Goal: Task Accomplishment & Management: Manage account settings

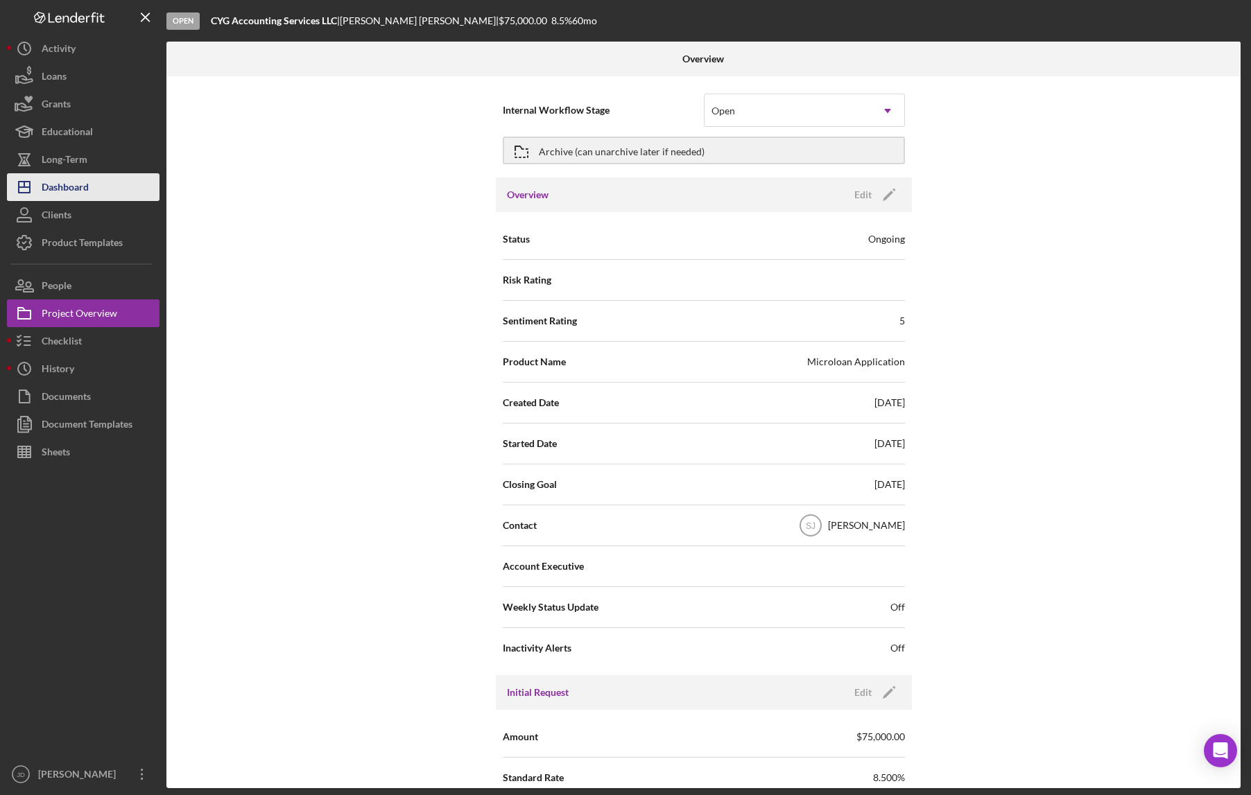
click at [69, 185] on div "Dashboard" at bounding box center [65, 188] width 47 height 31
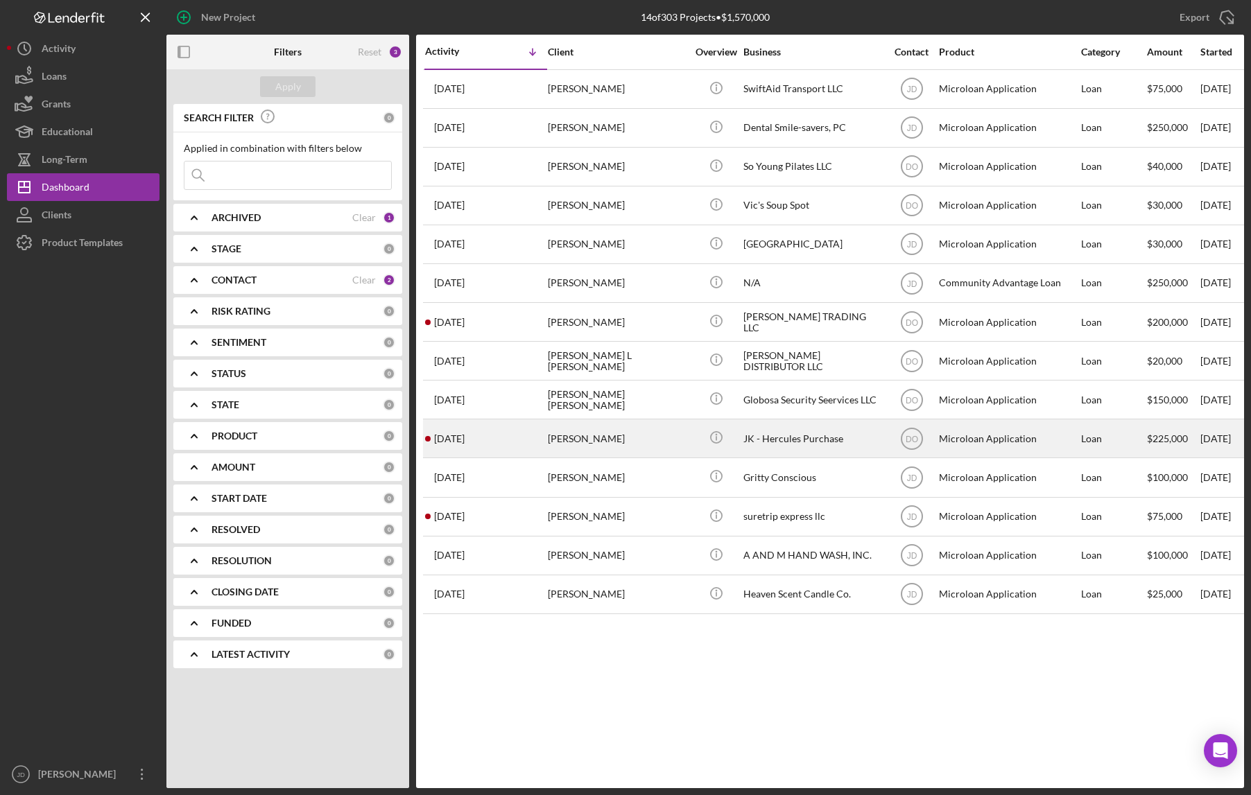
click at [593, 442] on div "[PERSON_NAME]" at bounding box center [617, 438] width 139 height 37
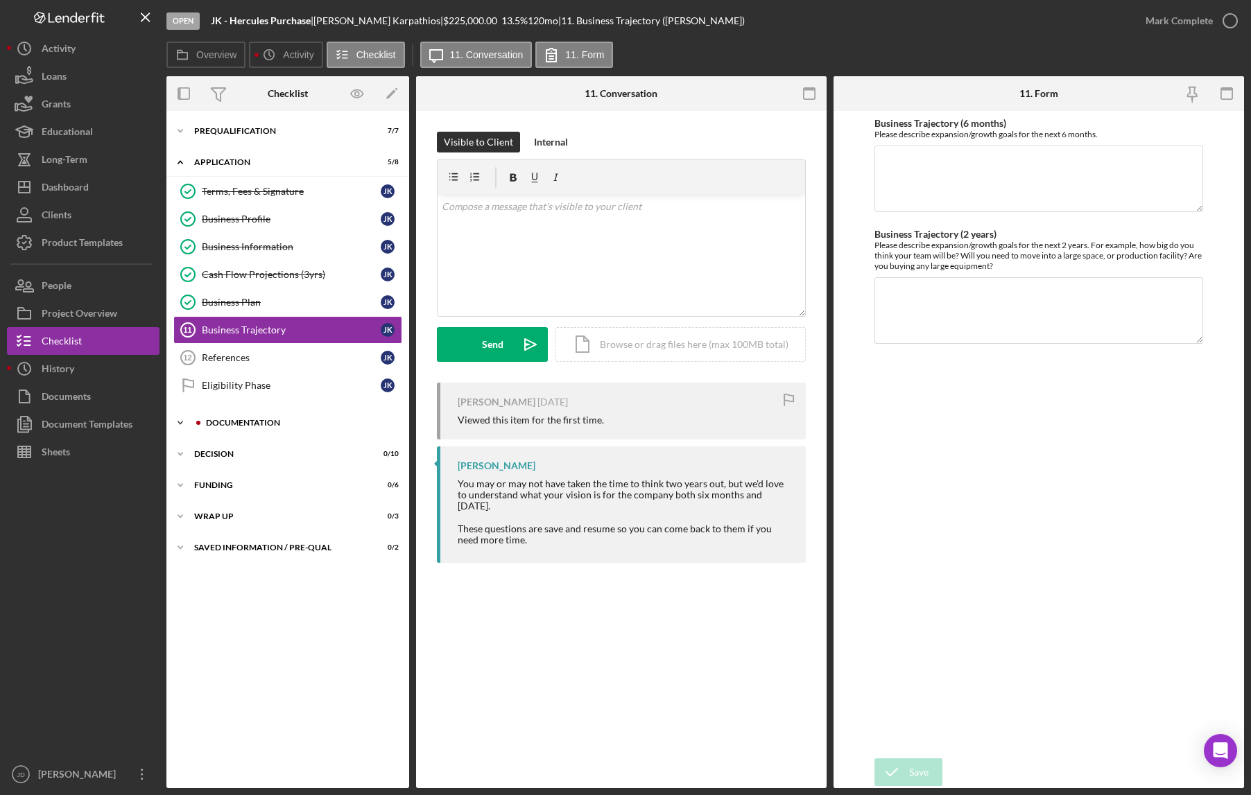
click at [184, 422] on icon "Icon/Expander" at bounding box center [180, 423] width 28 height 28
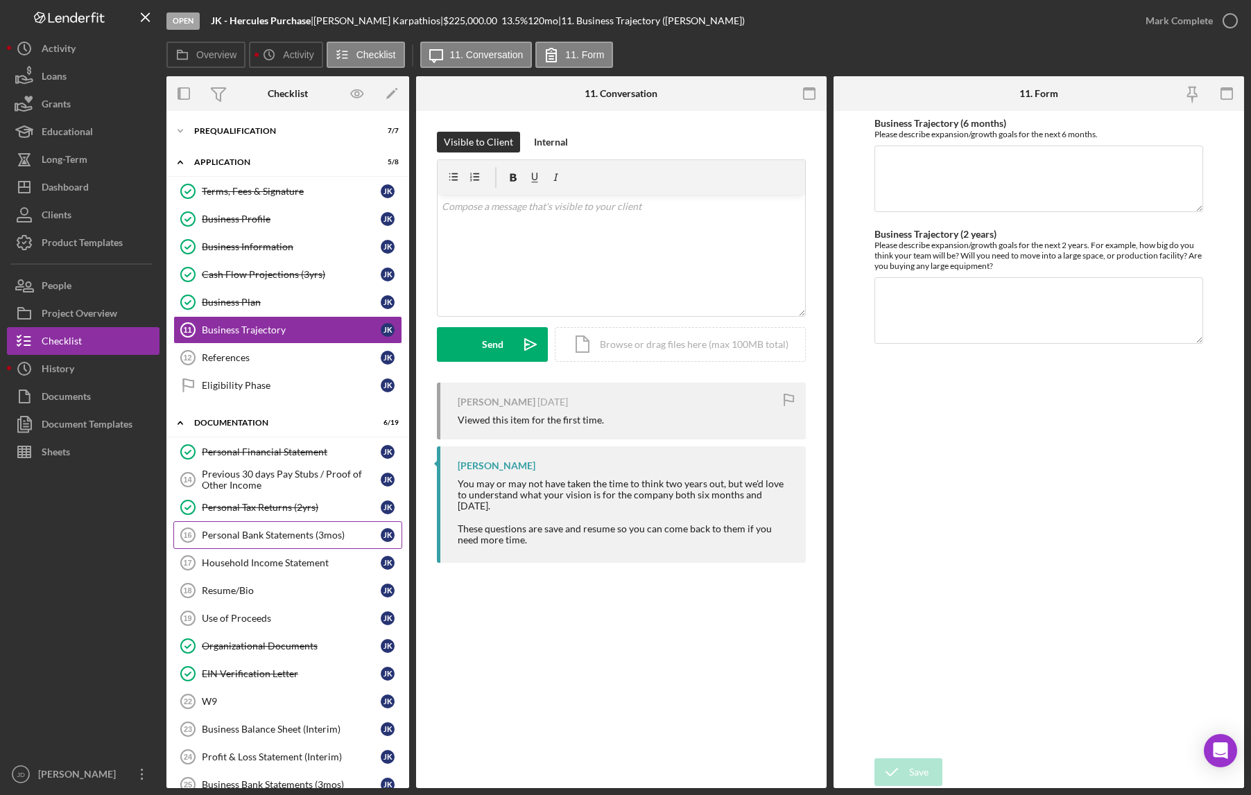
click at [259, 537] on div "Personal Bank Statements (3mos)" at bounding box center [291, 535] width 179 height 11
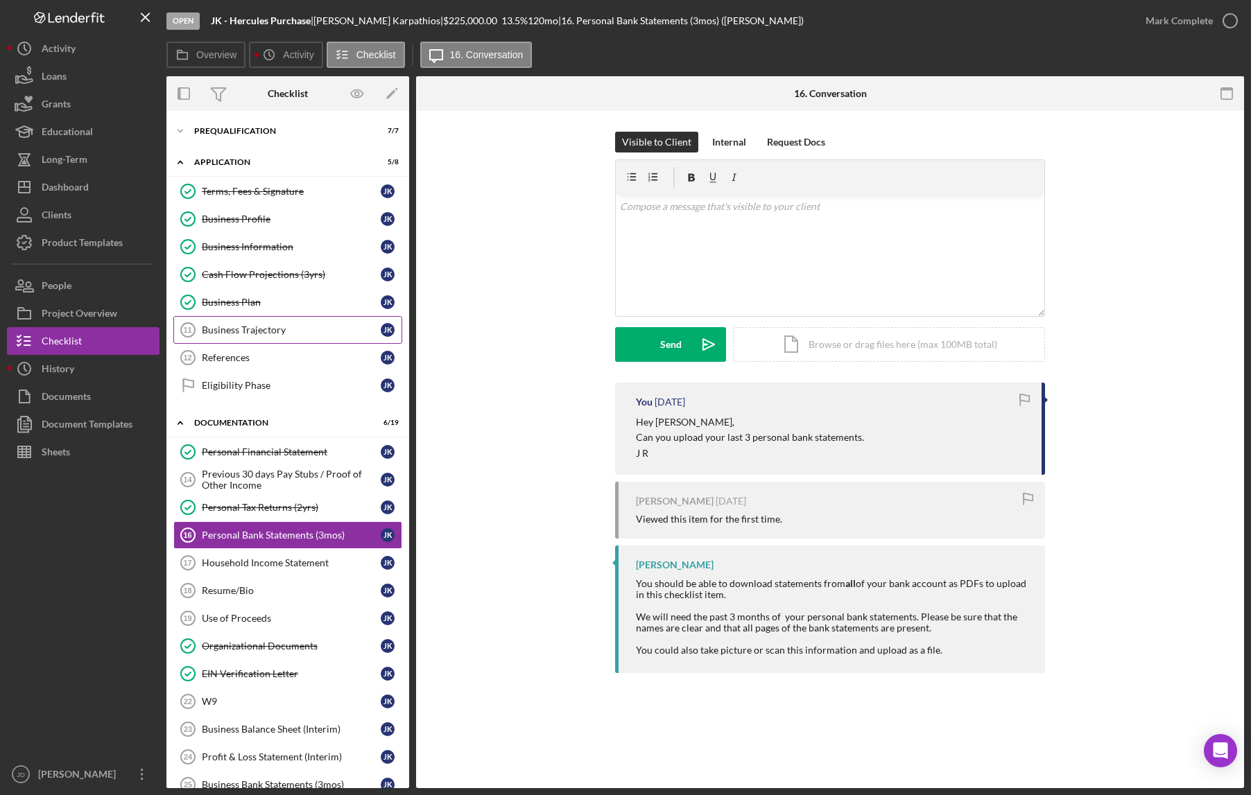
click at [260, 335] on div "Business Trajectory" at bounding box center [291, 329] width 179 height 11
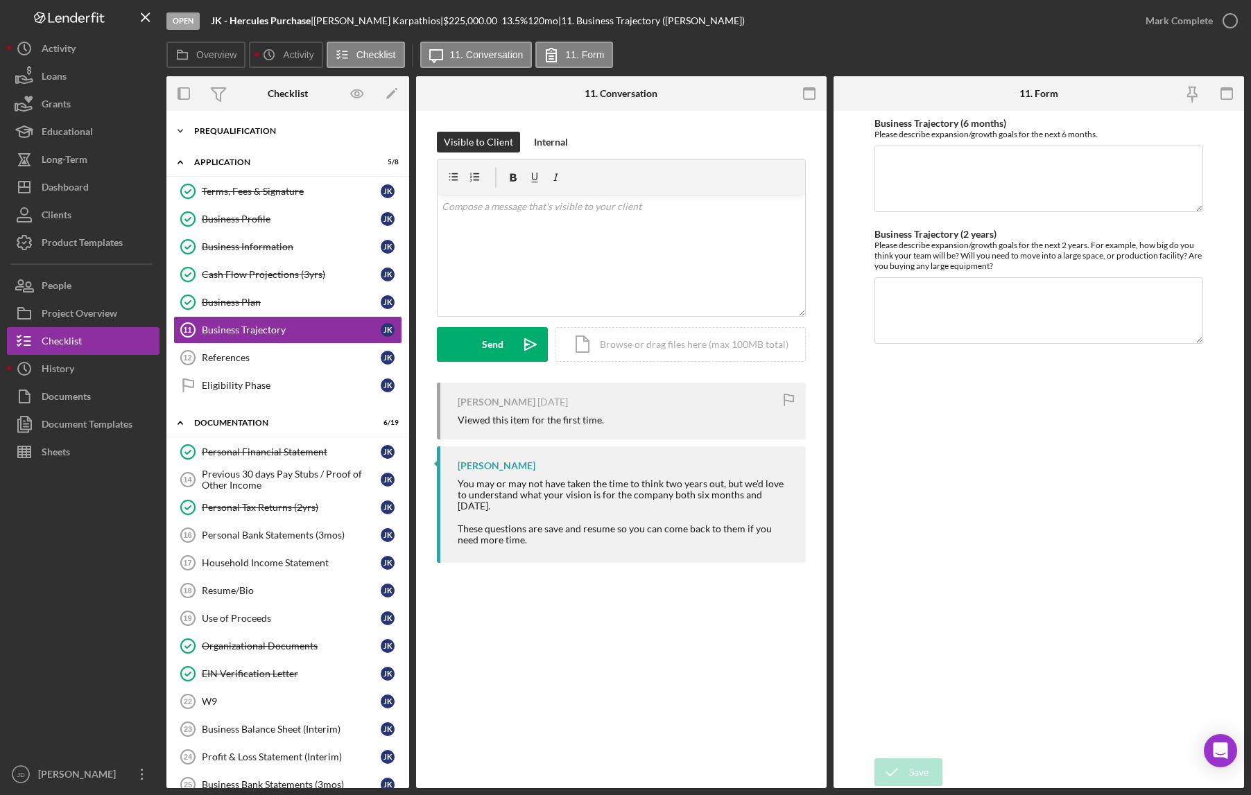
click at [185, 126] on icon "Icon/Expander" at bounding box center [180, 131] width 28 height 28
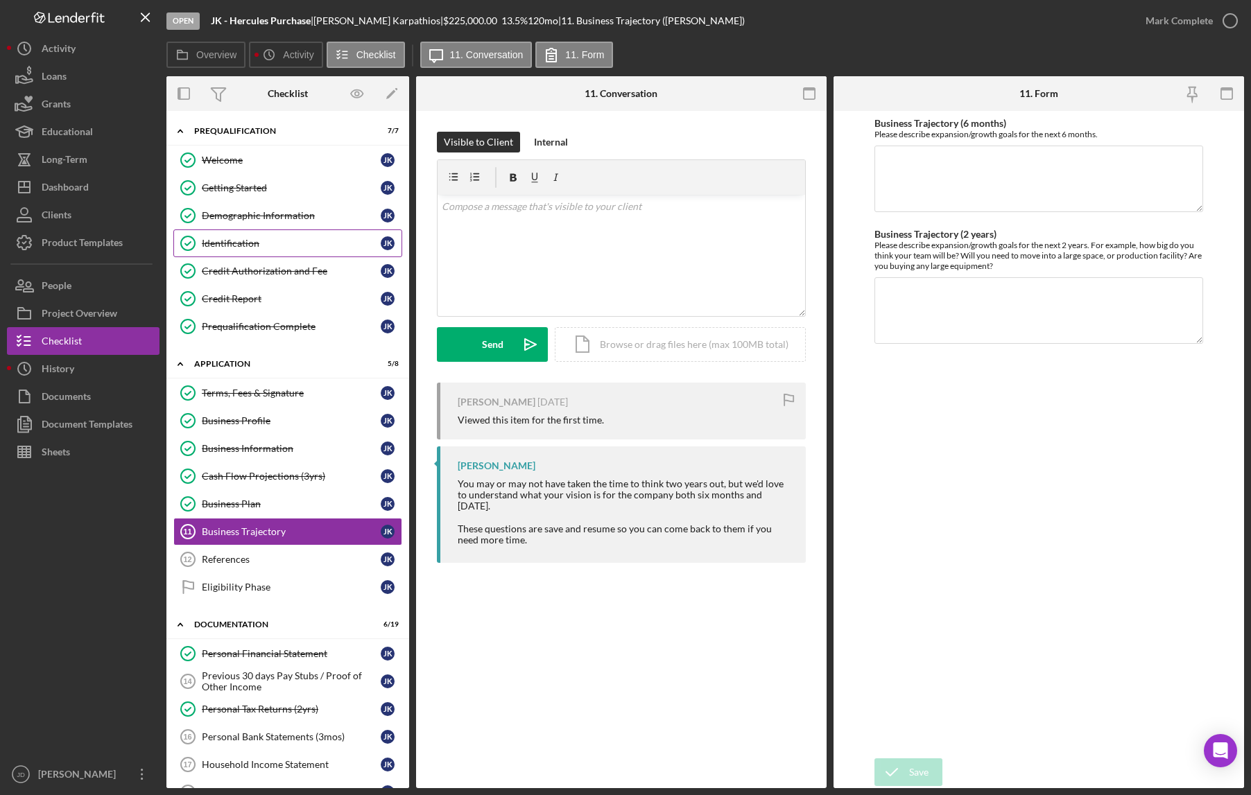
click at [244, 246] on div "Identification" at bounding box center [291, 243] width 179 height 11
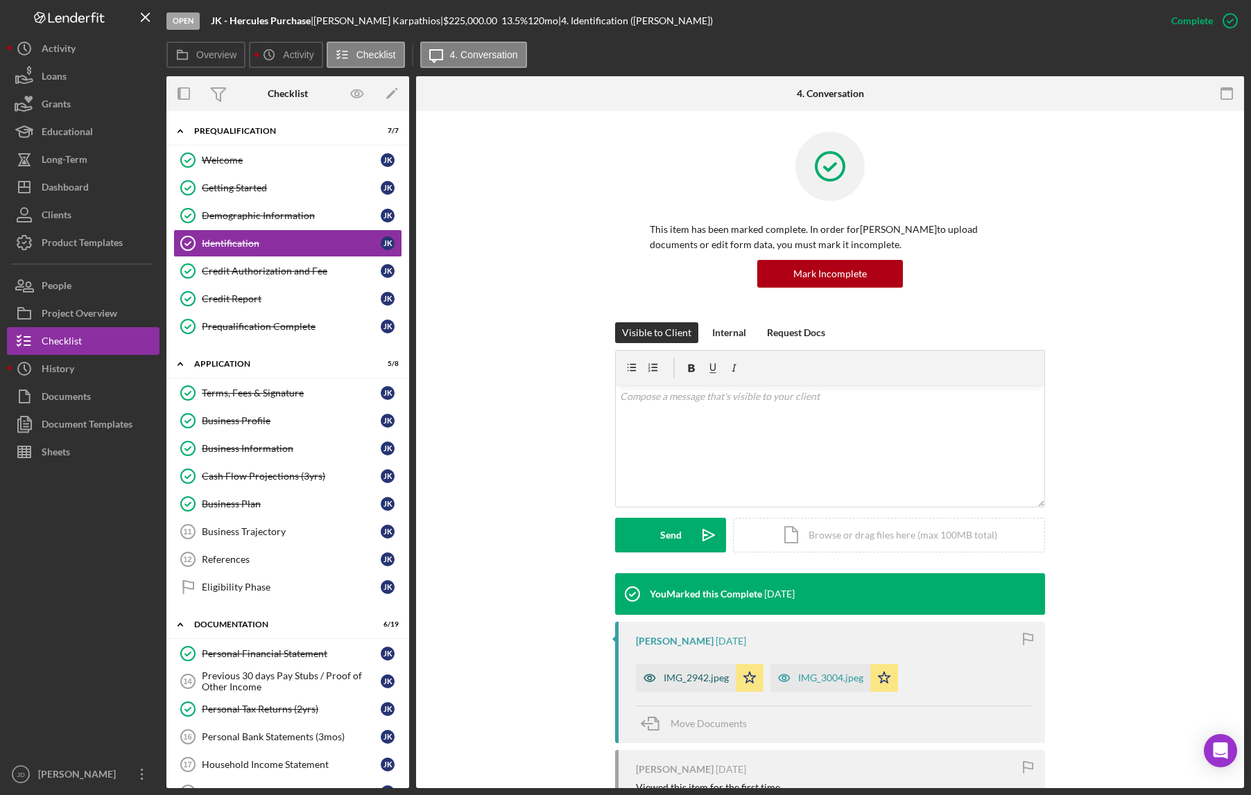
click at [685, 684] on div "IMG_2942.jpeg" at bounding box center [686, 678] width 100 height 28
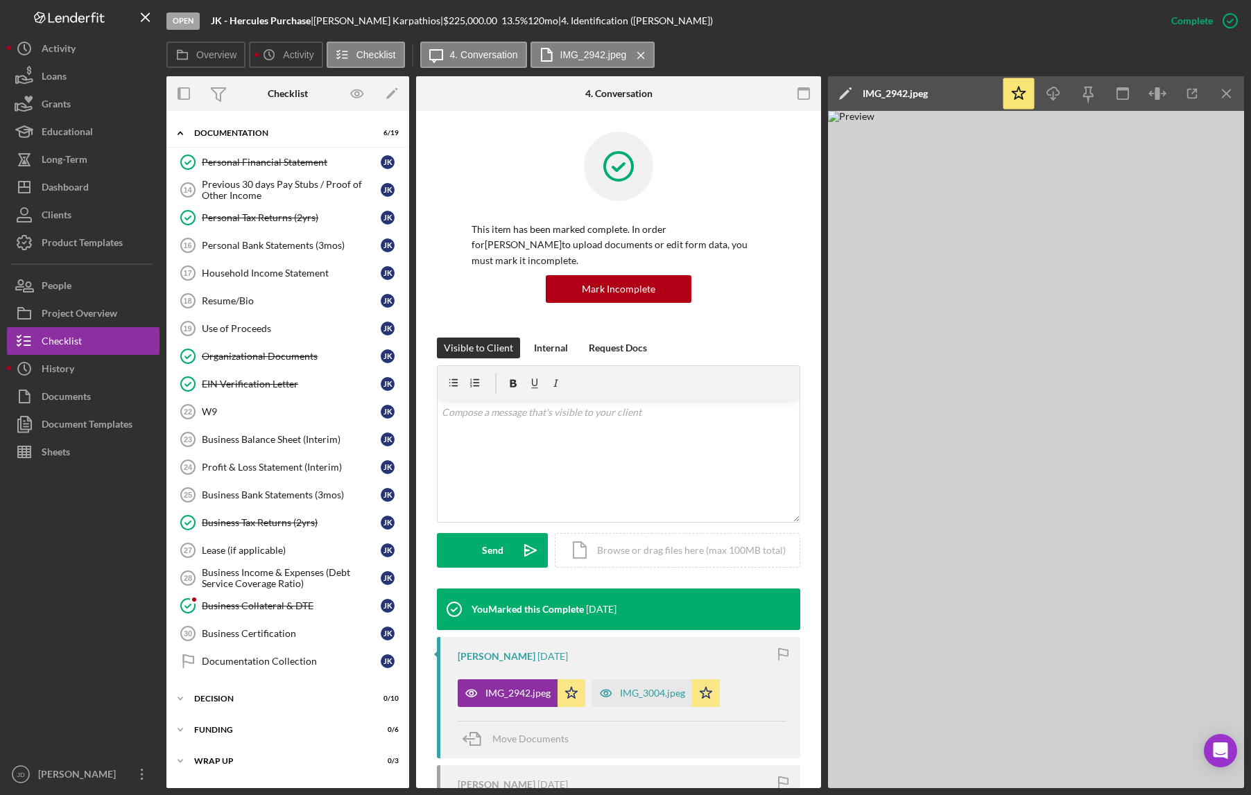
scroll to position [494, 0]
click at [264, 352] on div "Organizational Documents" at bounding box center [291, 353] width 179 height 11
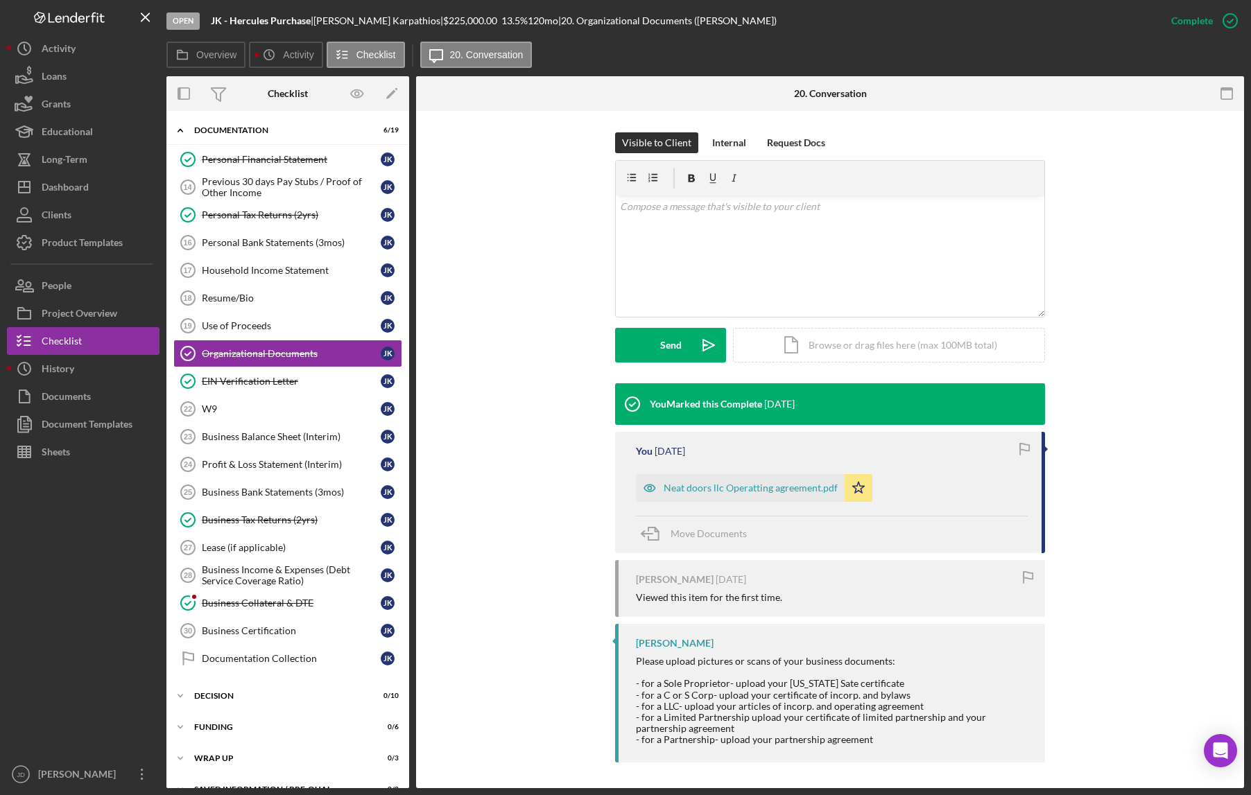
scroll to position [192, 0]
